Goal: Task Accomplishment & Management: Manage account settings

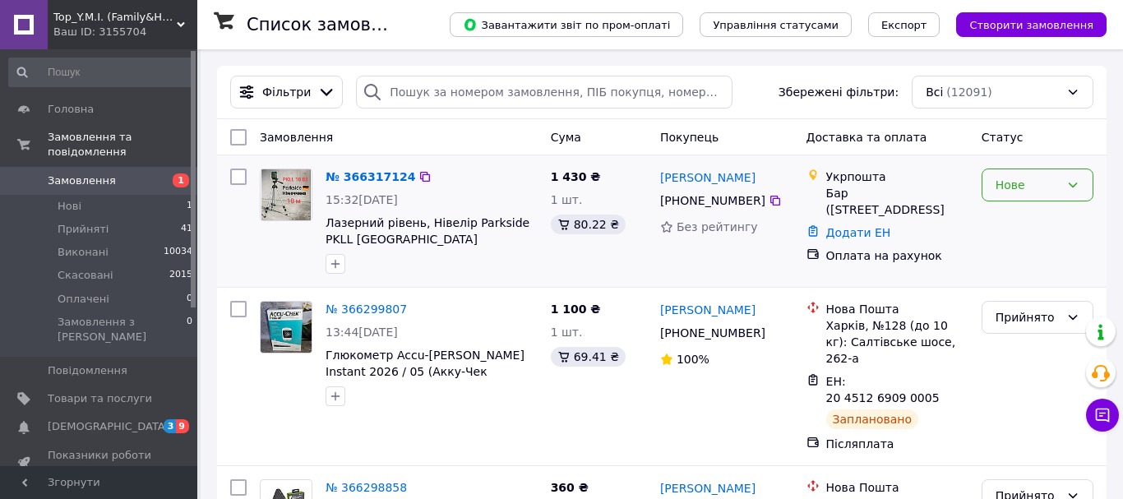
click at [1066, 181] on icon at bounding box center [1072, 184] width 13 height 13
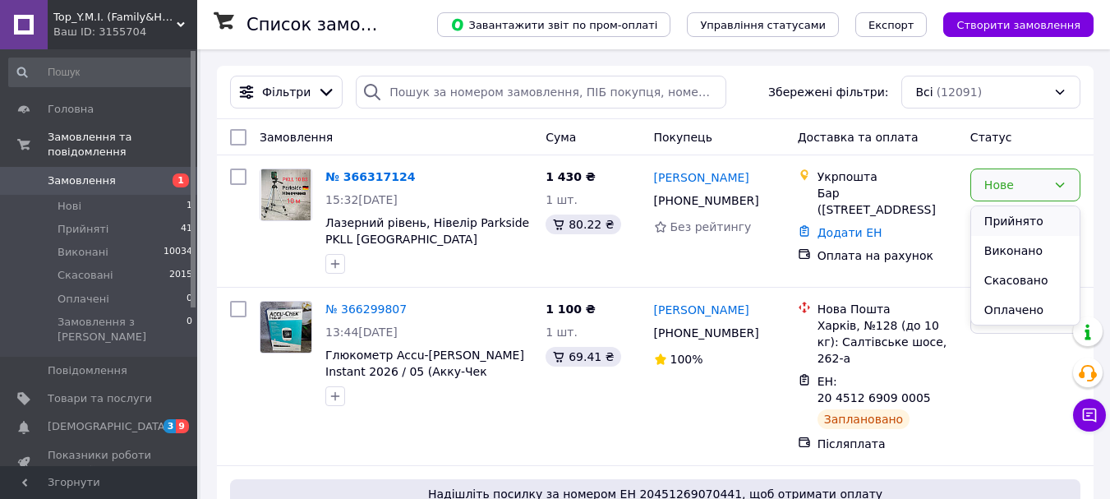
click at [1023, 216] on li "Прийнято" at bounding box center [1026, 221] width 108 height 30
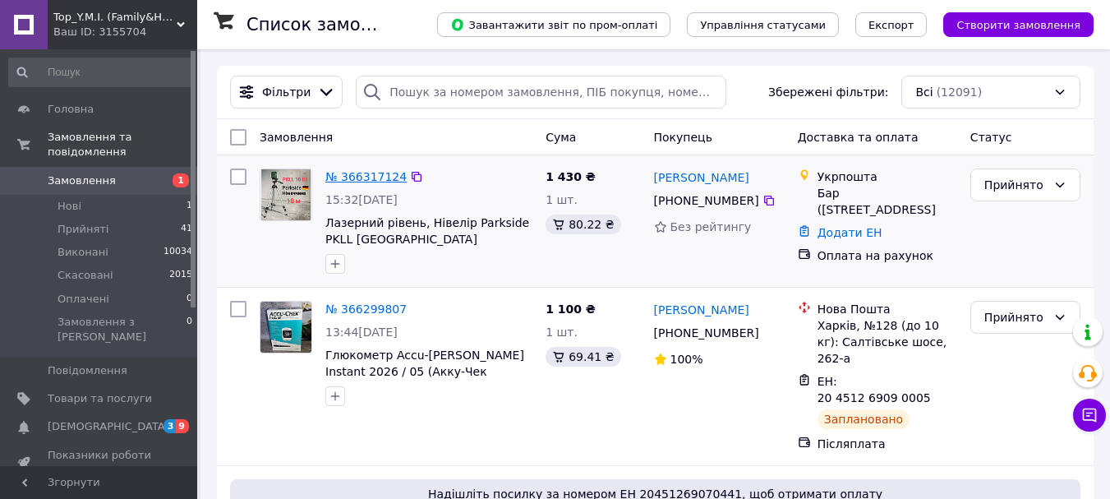
click at [335, 172] on link "№ 366317124" at bounding box center [365, 176] width 81 height 13
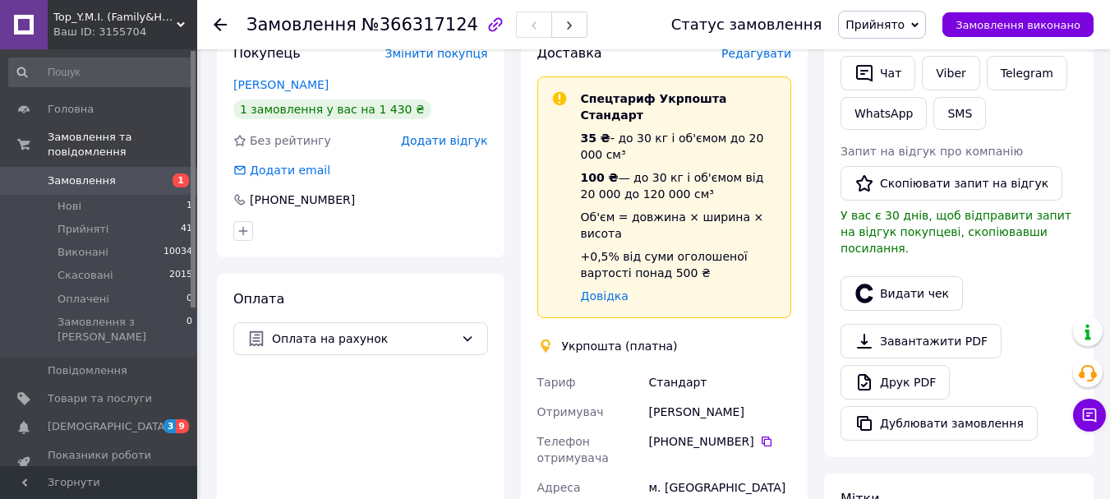
scroll to position [411, 0]
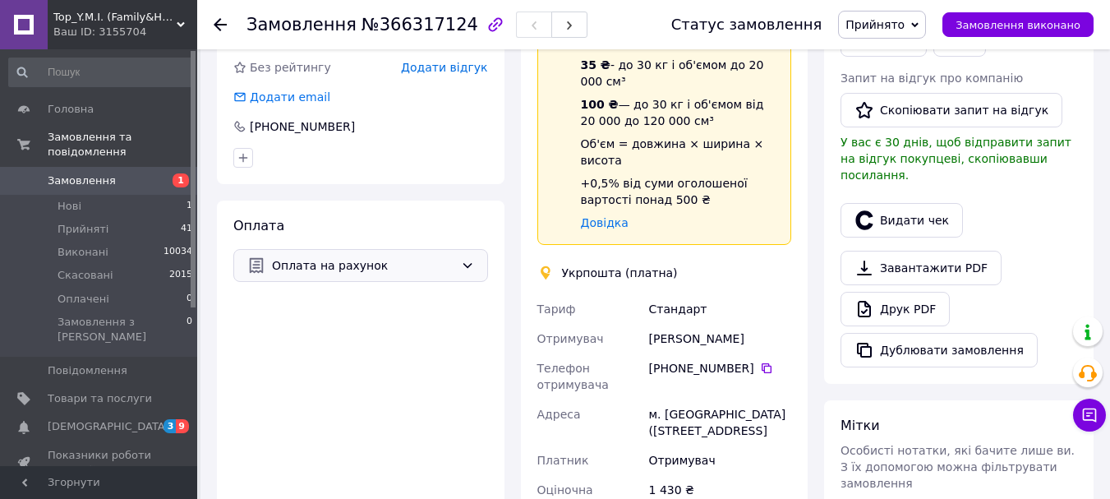
click at [463, 269] on icon at bounding box center [467, 265] width 13 height 13
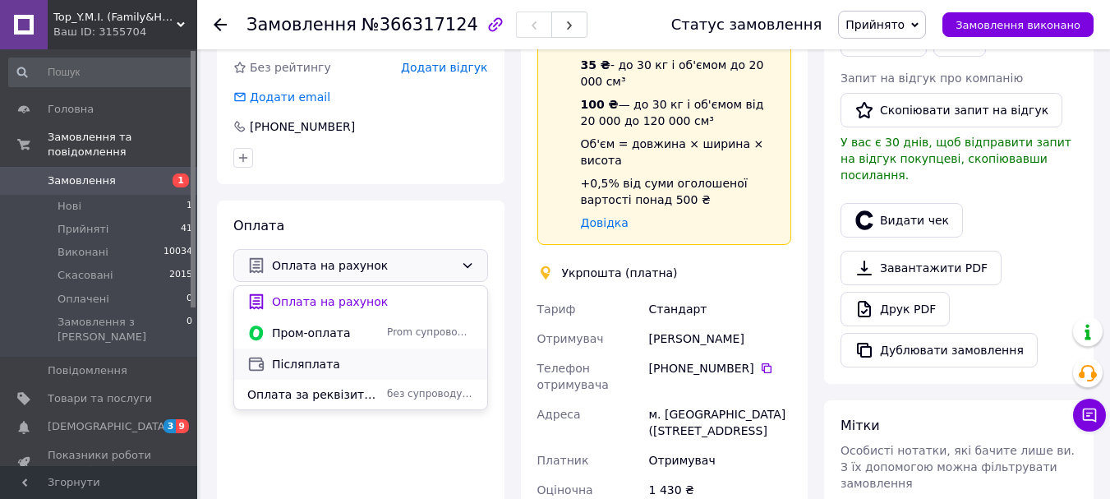
click at [325, 364] on span "Післяплата" at bounding box center [373, 364] width 202 height 16
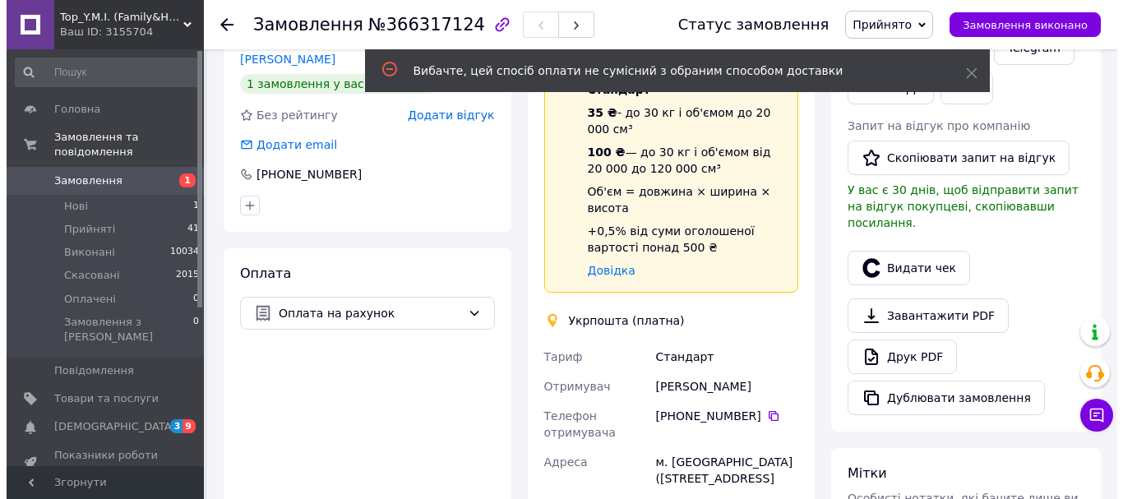
scroll to position [164, 0]
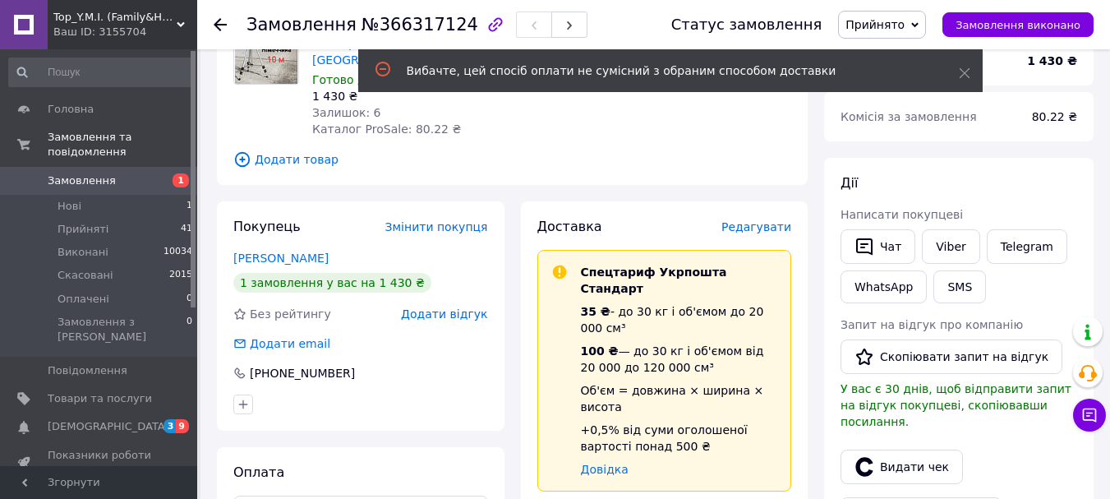
click at [762, 232] on span "Редагувати" at bounding box center [757, 226] width 70 height 13
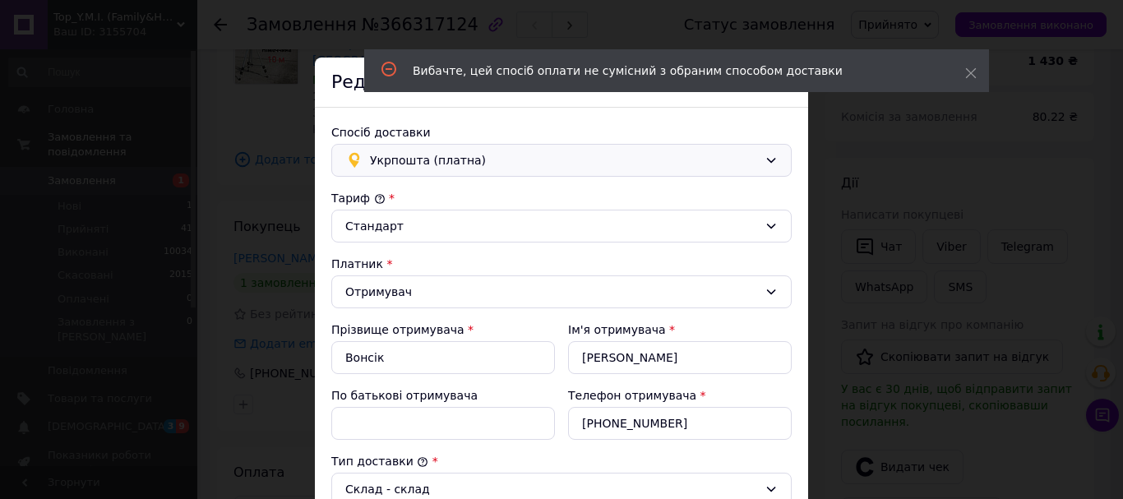
click at [755, 155] on div "Укрпошта (платна)" at bounding box center [564, 160] width 395 height 18
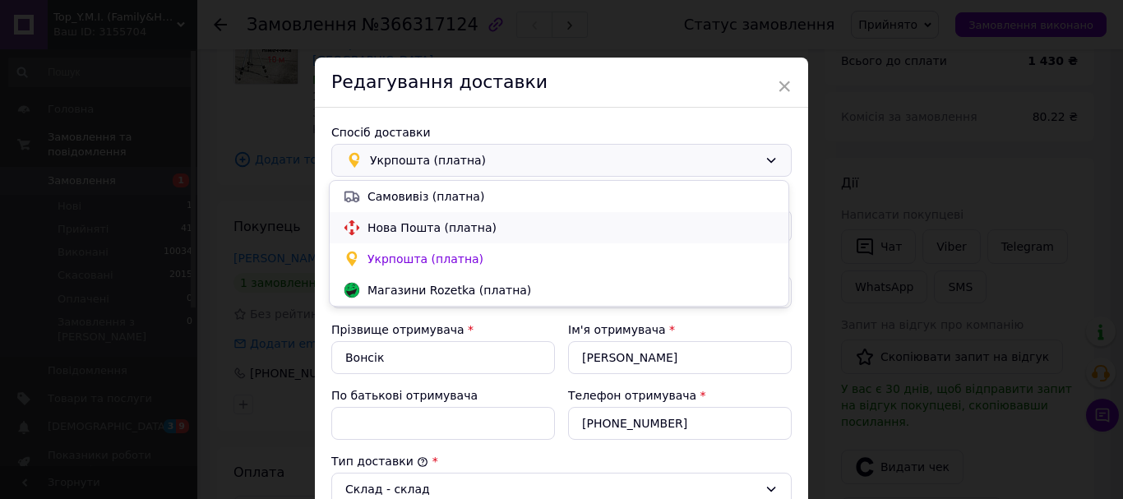
click at [397, 229] on span "Нова Пошта (платна)" at bounding box center [571, 227] width 408 height 16
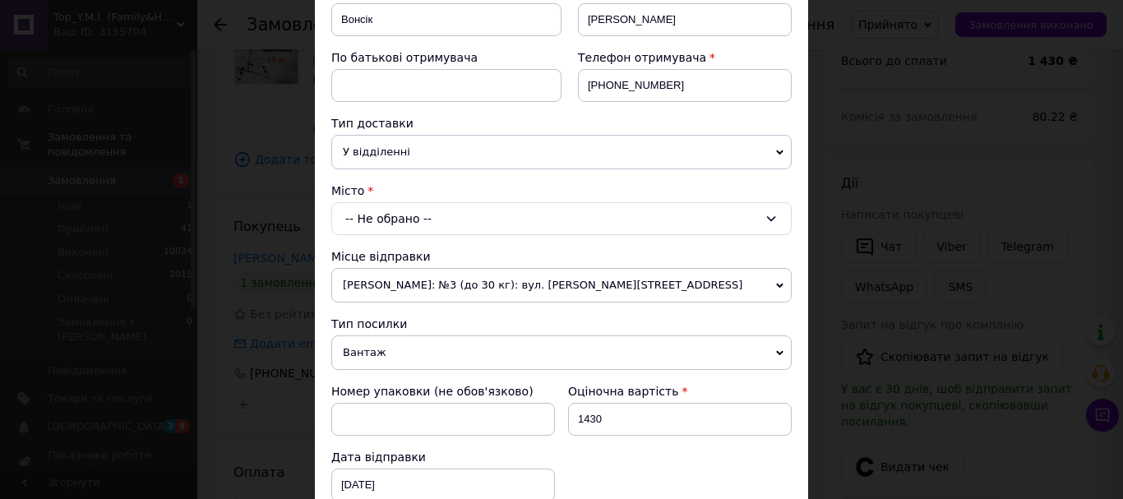
scroll to position [247, 0]
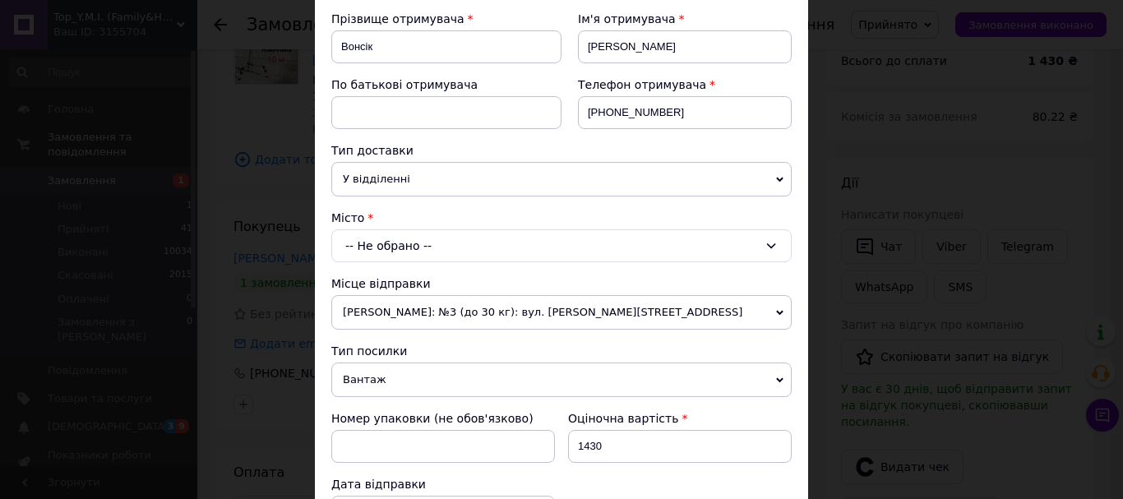
click at [750, 242] on div "-- Не обрано --" at bounding box center [561, 245] width 460 height 33
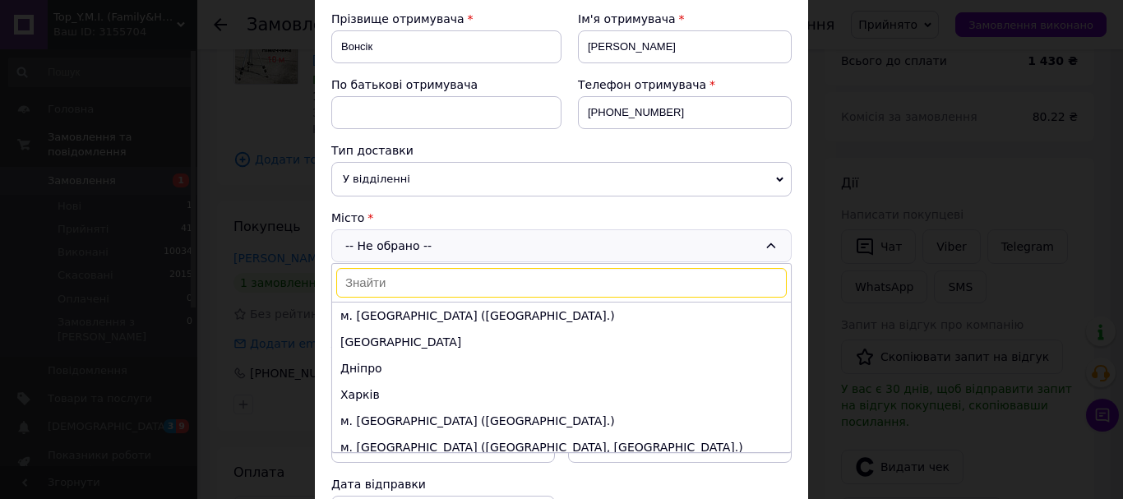
click at [535, 291] on input at bounding box center [561, 283] width 450 height 30
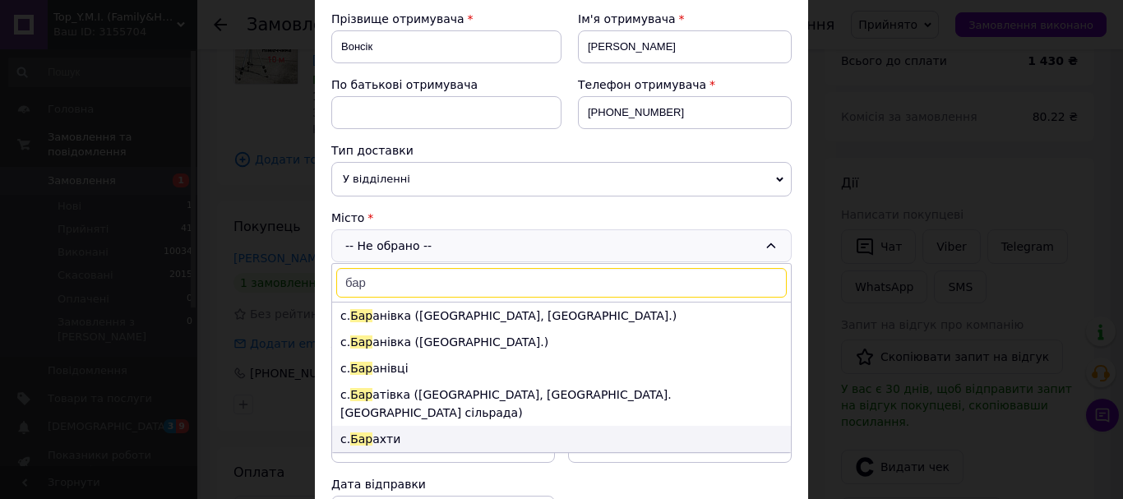
scroll to position [0, 0]
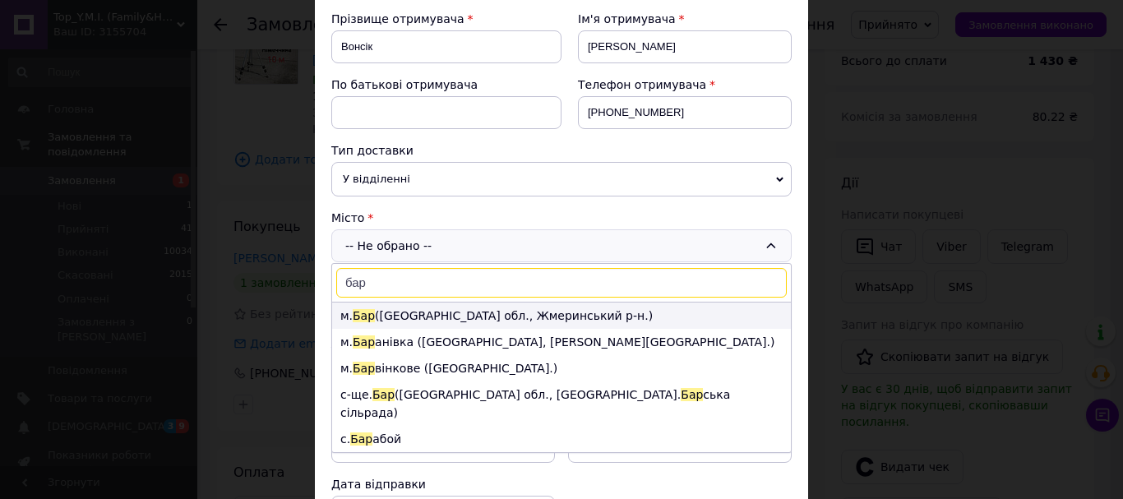
type input "бар"
click at [439, 313] on li "м. [GEOGRAPHIC_DATA] ([GEOGRAPHIC_DATA], [GEOGRAPHIC_DATA].)" at bounding box center [561, 315] width 459 height 26
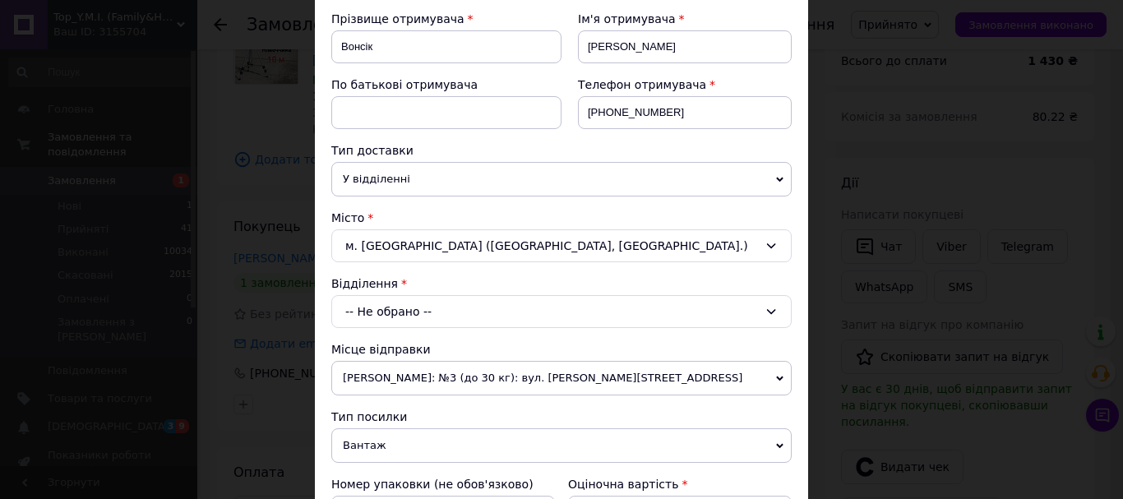
click at [572, 312] on div "-- Не обрано --" at bounding box center [561, 311] width 460 height 33
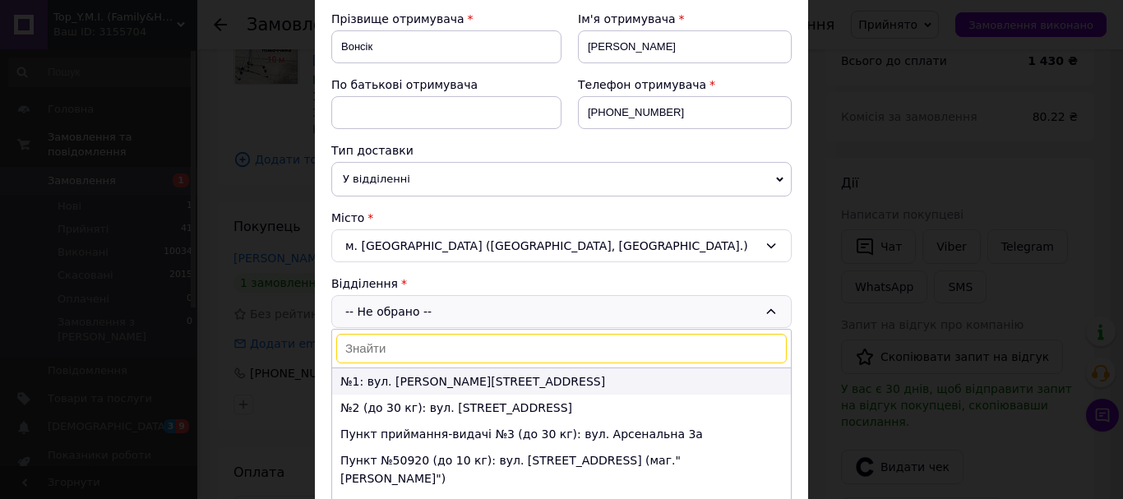
click at [416, 385] on li "№1: вул. [PERSON_NAME][STREET_ADDRESS]" at bounding box center [561, 381] width 459 height 26
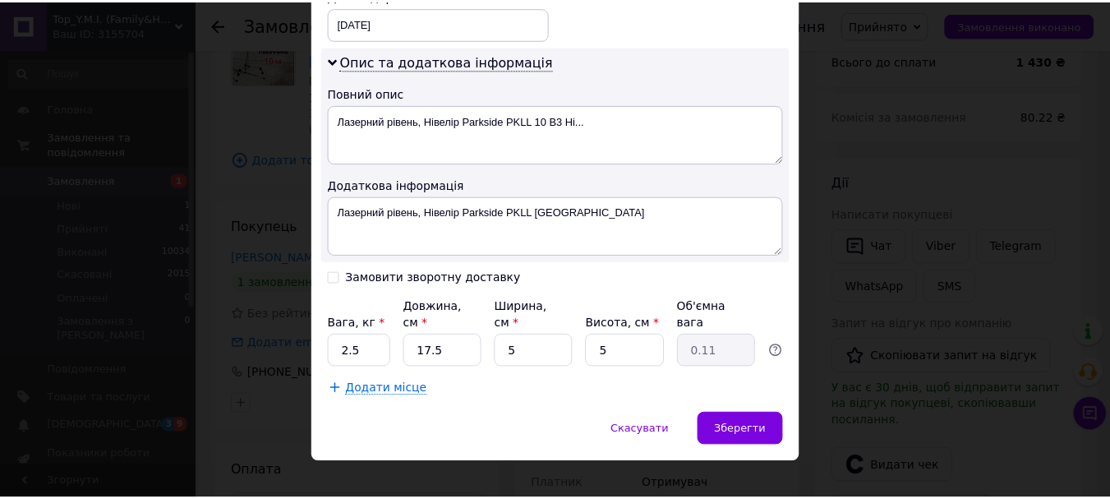
scroll to position [806, 0]
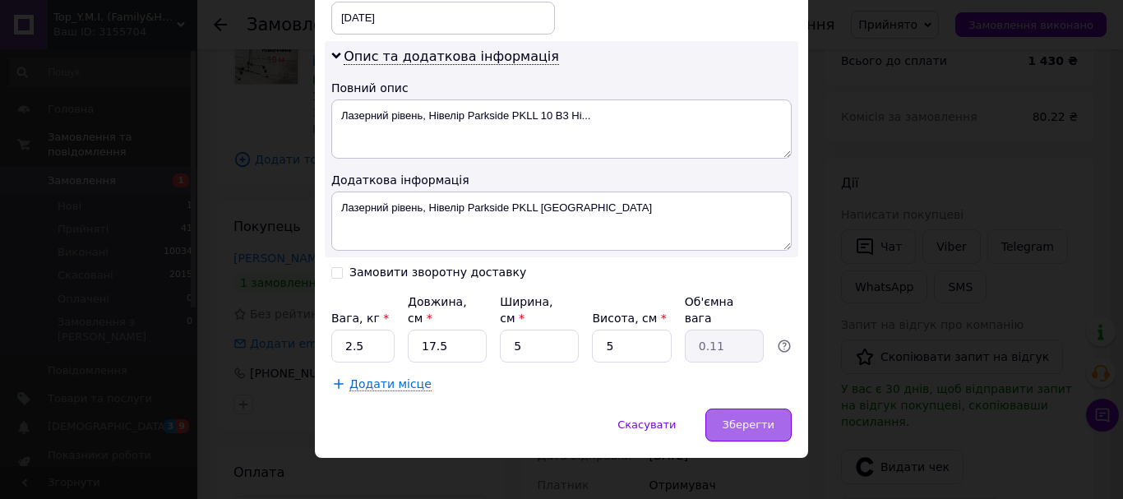
click at [723, 409] on div "Зберегти" at bounding box center [748, 425] width 86 height 33
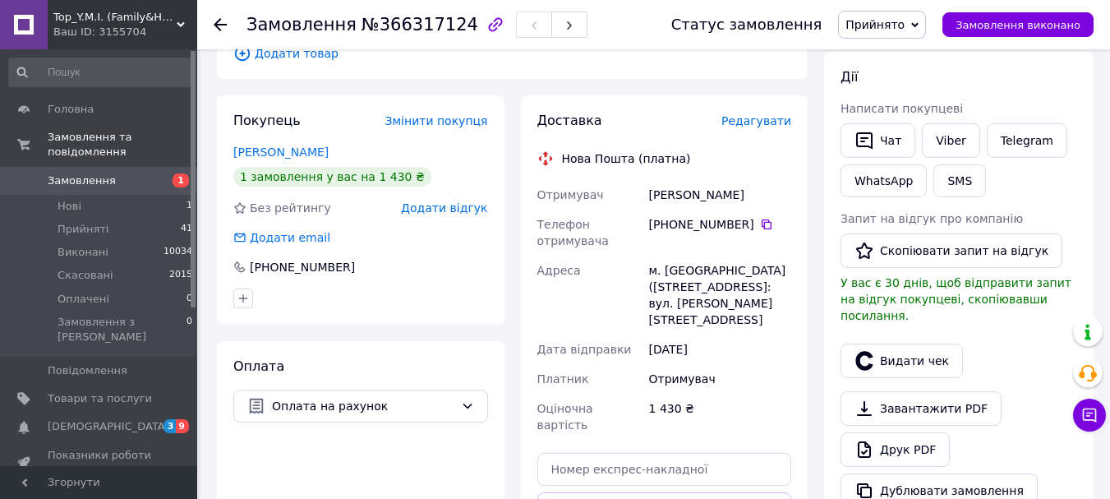
scroll to position [493, 0]
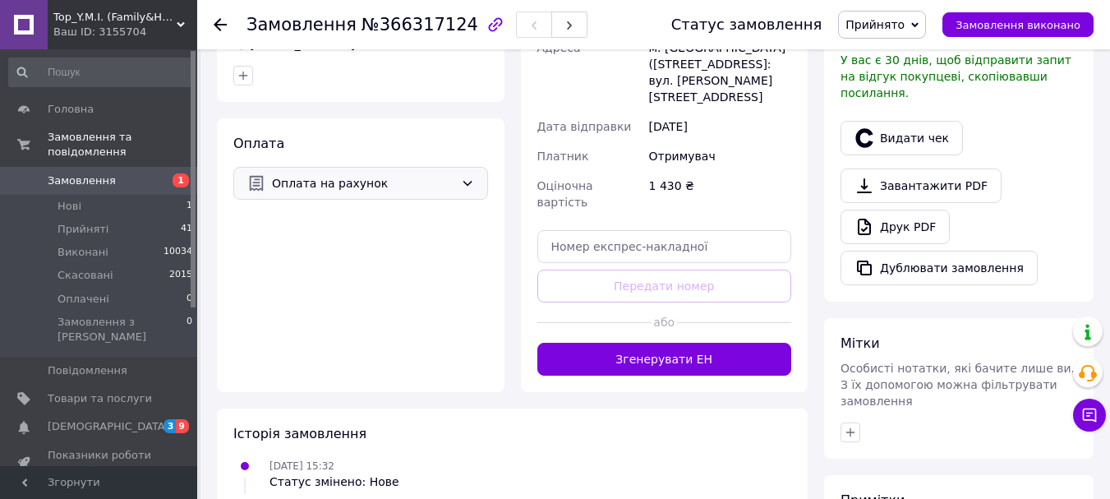
click at [458, 180] on div "Оплата на рахунок" at bounding box center [360, 183] width 255 height 33
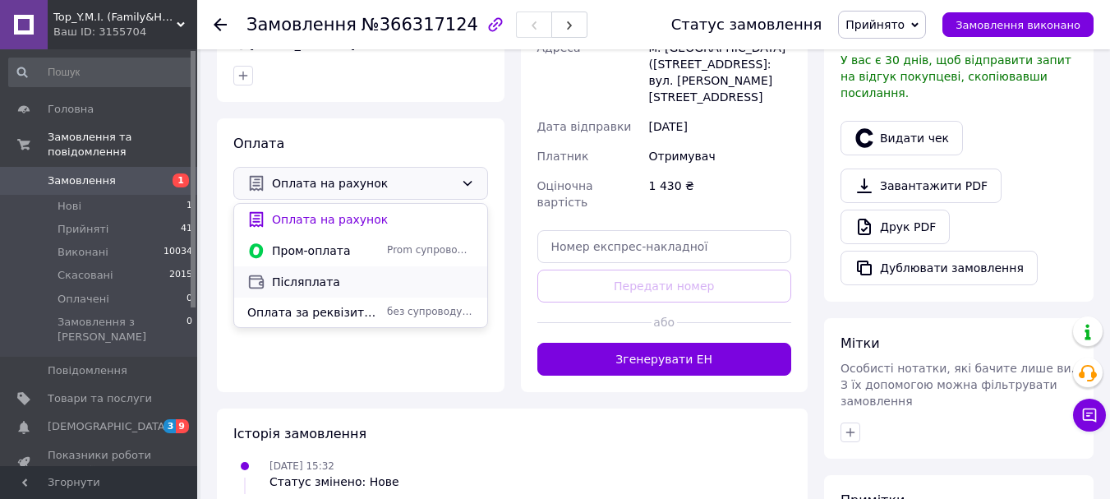
click at [317, 279] on span "Післяплата" at bounding box center [373, 282] width 202 height 16
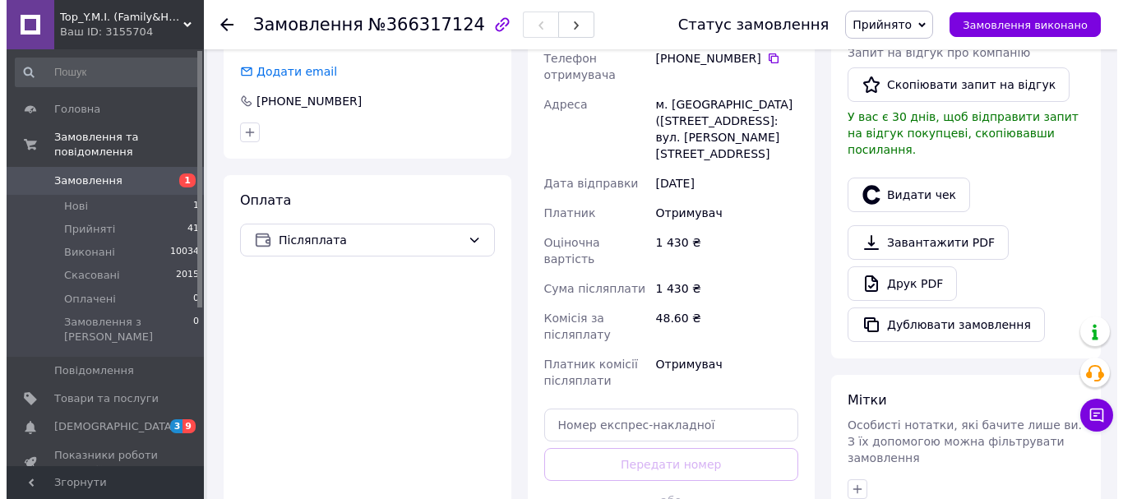
scroll to position [329, 0]
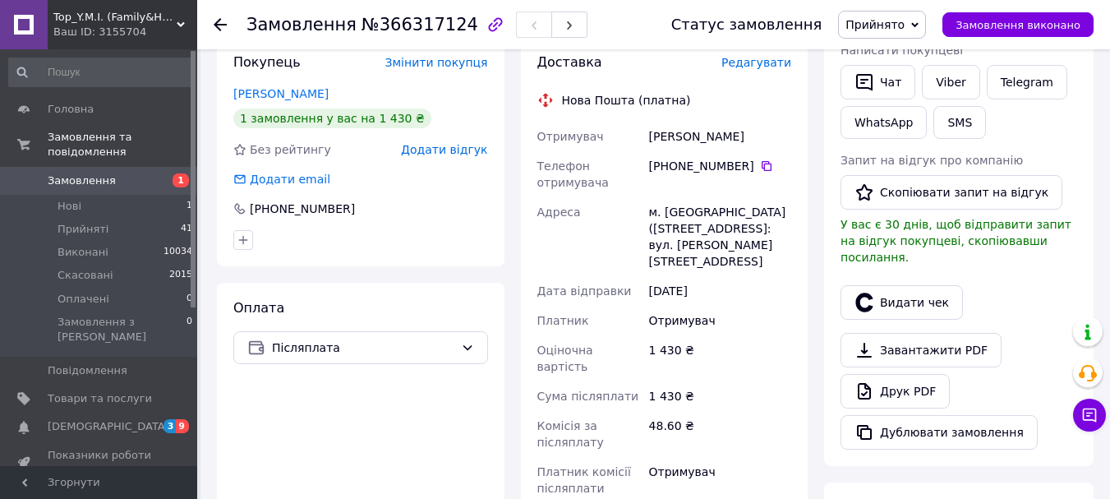
click at [781, 60] on span "Редагувати" at bounding box center [757, 62] width 70 height 13
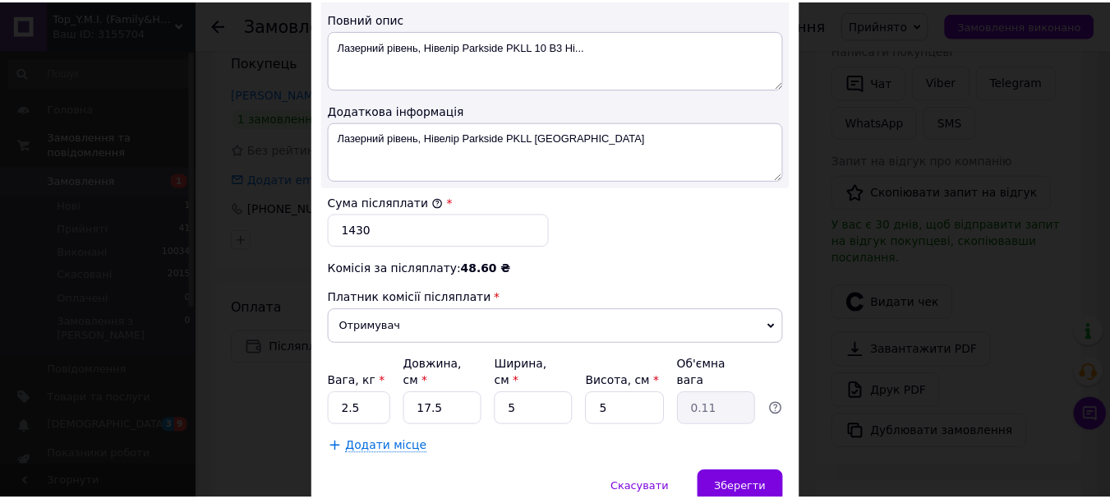
scroll to position [904, 0]
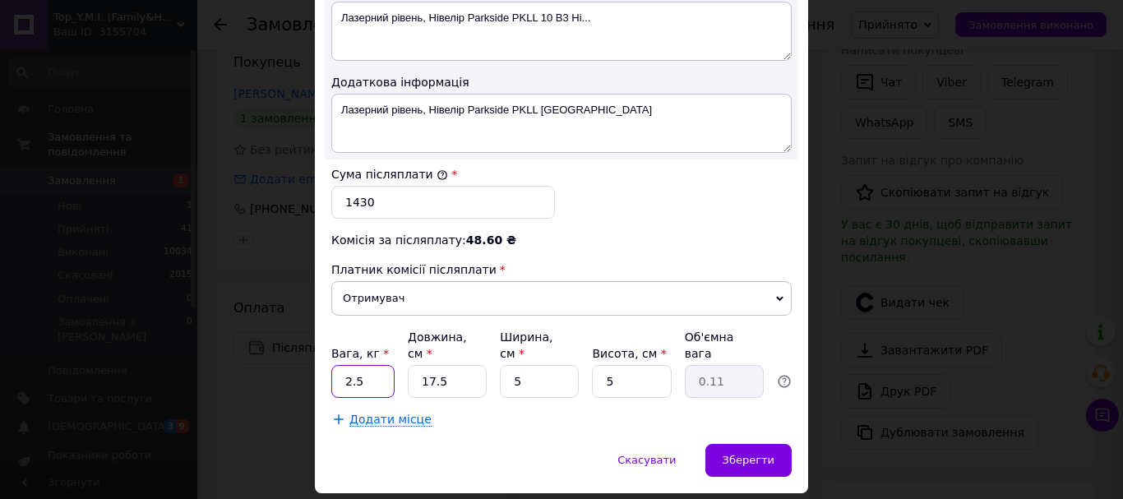
click at [377, 365] on input "2.5" at bounding box center [362, 381] width 63 height 33
type input "2"
click at [470, 365] on input "17.5" at bounding box center [447, 381] width 79 height 33
click at [734, 454] on span "Зберегти" at bounding box center [749, 460] width 52 height 12
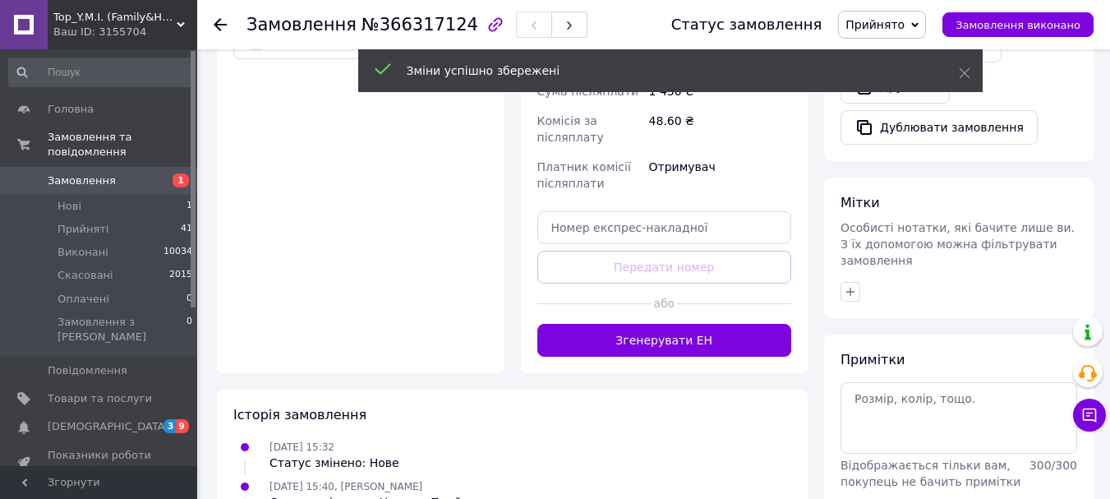
scroll to position [658, 0]
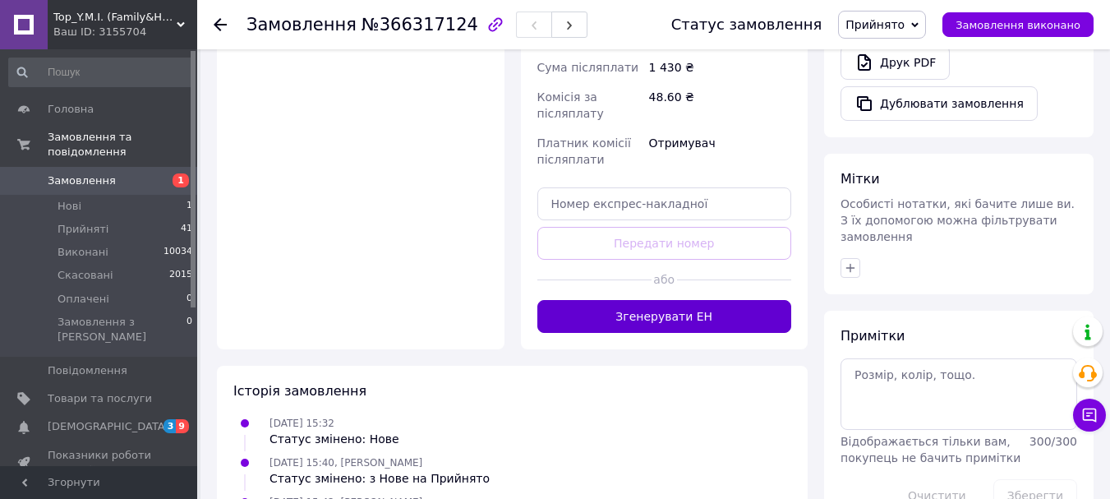
click at [657, 300] on button "Згенерувати ЕН" at bounding box center [665, 316] width 255 height 33
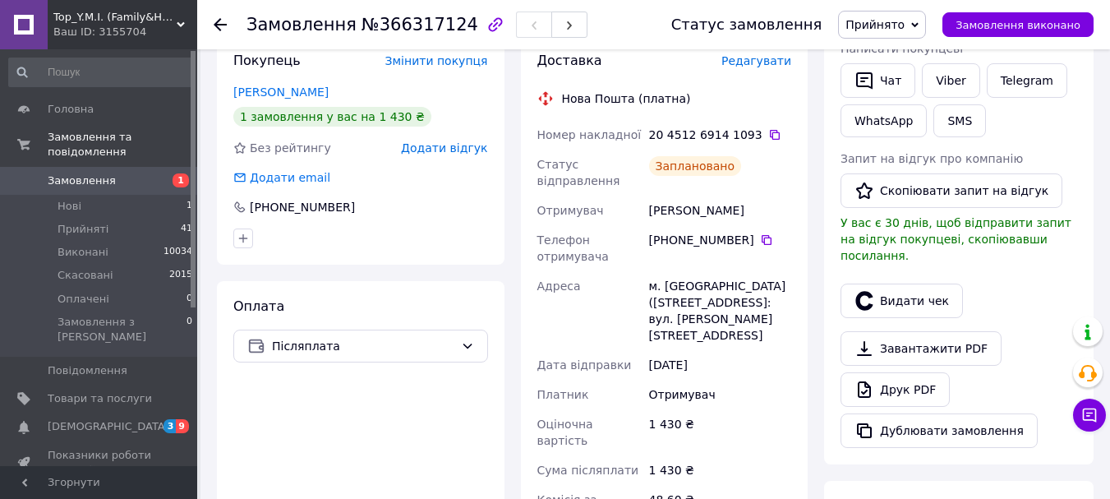
scroll to position [329, 0]
